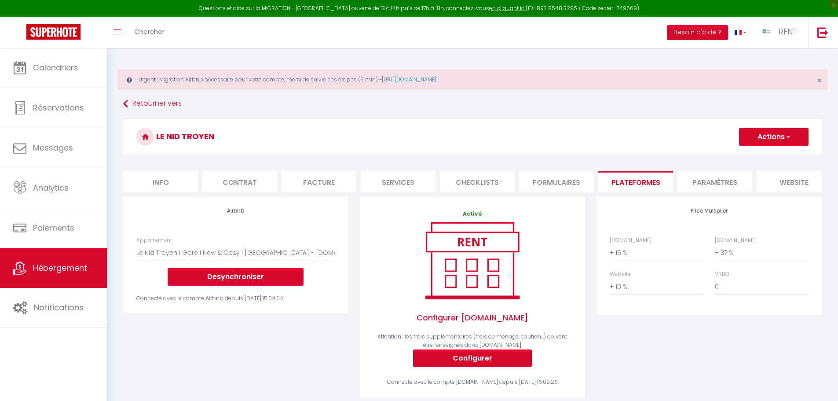
select select "793-1414301224735027939"
select select "+ 15 %"
select select "+ 37 %"
select select "+ 10 %"
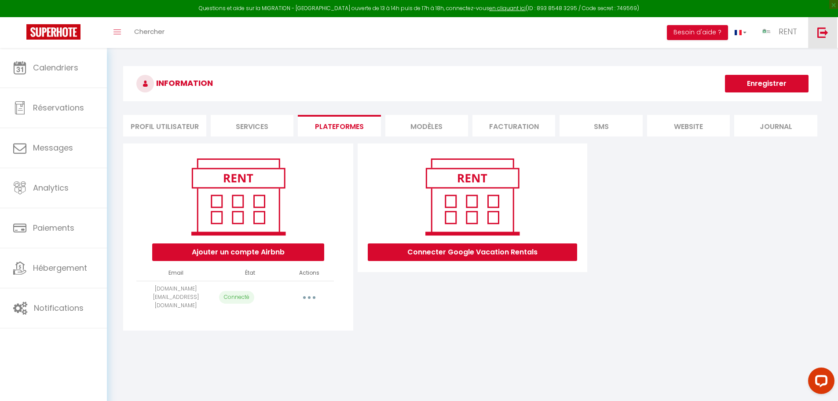
click at [822, 37] on img at bounding box center [822, 32] width 11 height 11
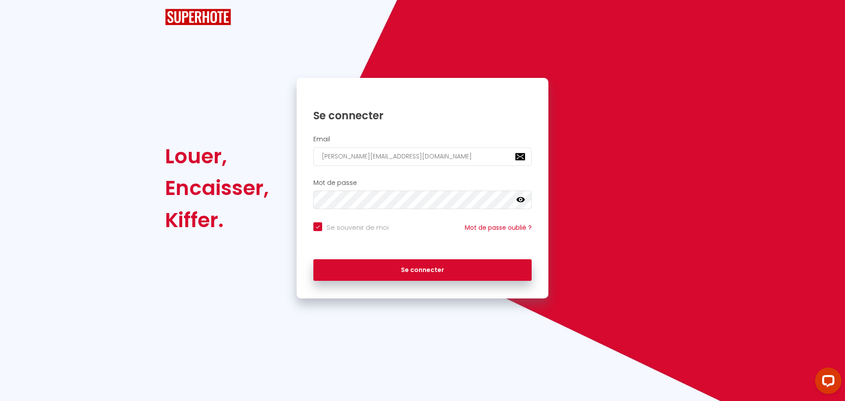
checkbox input "true"
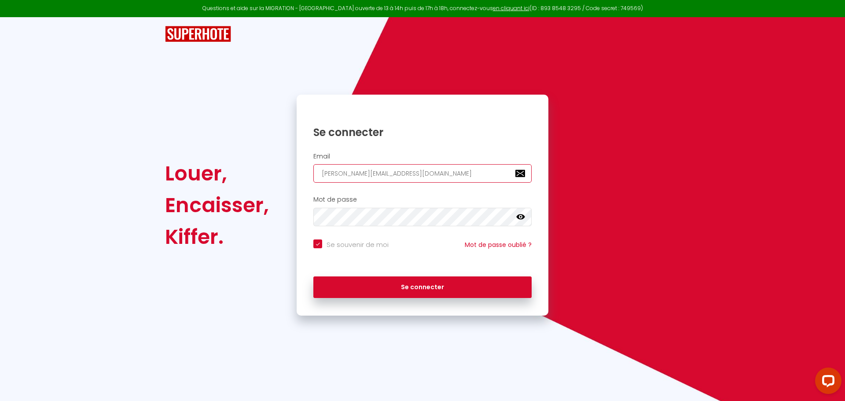
drag, startPoint x: 424, startPoint y: 174, endPoint x: 257, endPoint y: 173, distance: 166.7
click at [280, 173] on div "Louer, Encaisser, Kiffer. Se connecter Email daniel@superhote.com Mot de passe …" at bounding box center [422, 205] width 526 height 221
paste input "homemadeconciergerie2024@gmail"
type input "homemadeconciergerie2024@gmail.com"
checkbox input "true"
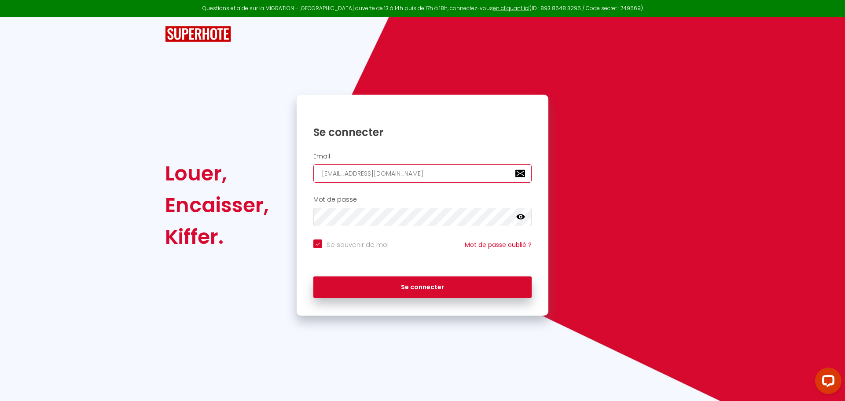
type input "homemadeconciergerie2024@gmail.com"
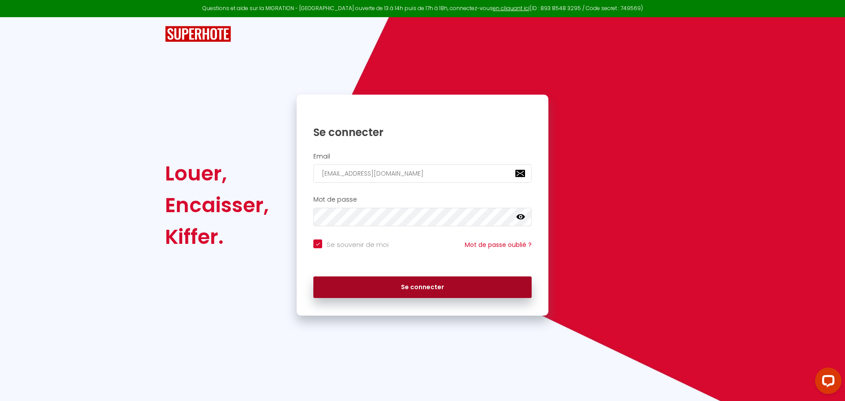
click at [382, 288] on button "Se connecter" at bounding box center [422, 287] width 218 height 22
checkbox input "true"
